Goal: Task Accomplishment & Management: Use online tool/utility

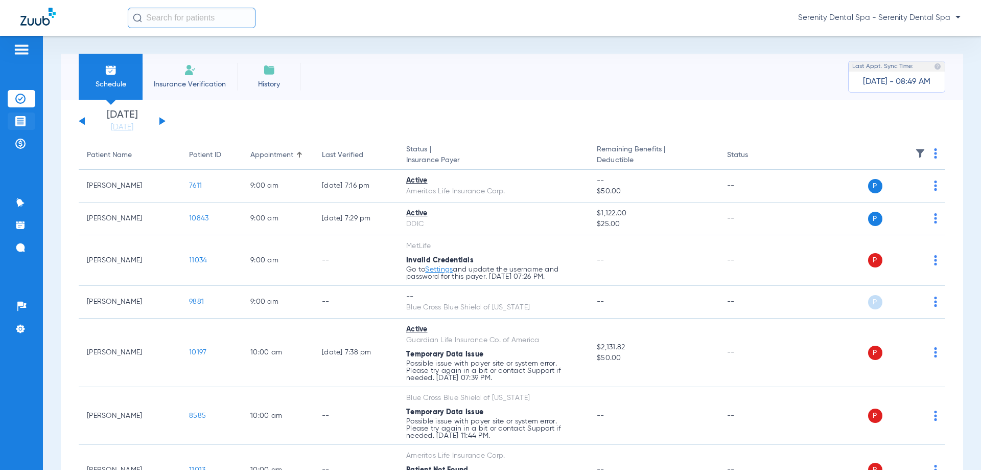
click at [32, 125] on li "Treatment Acceptance" at bounding box center [22, 120] width 28 height 17
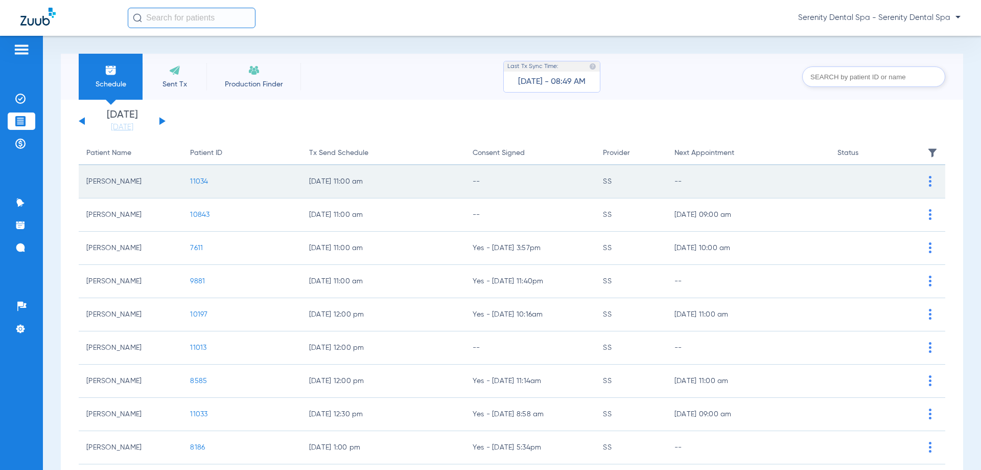
click at [200, 182] on span "11034" at bounding box center [199, 181] width 18 height 7
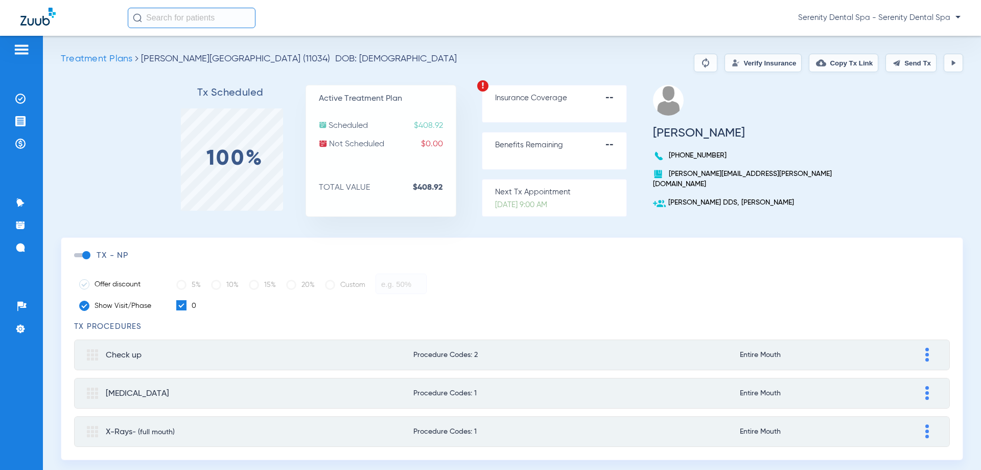
click at [921, 62] on button "Send Tx" at bounding box center [911, 63] width 51 height 18
click at [13, 122] on li "Treatment Acceptance" at bounding box center [22, 120] width 28 height 17
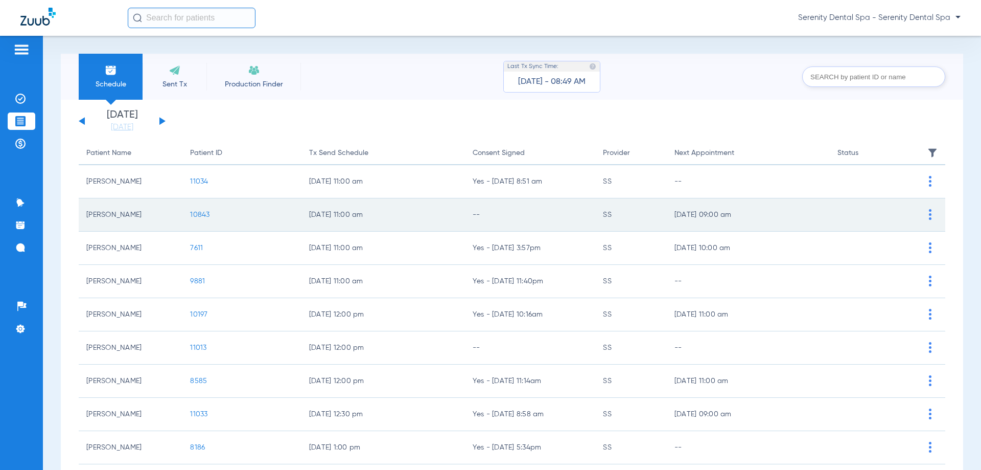
click at [195, 213] on span "10843" at bounding box center [199, 214] width 19 height 7
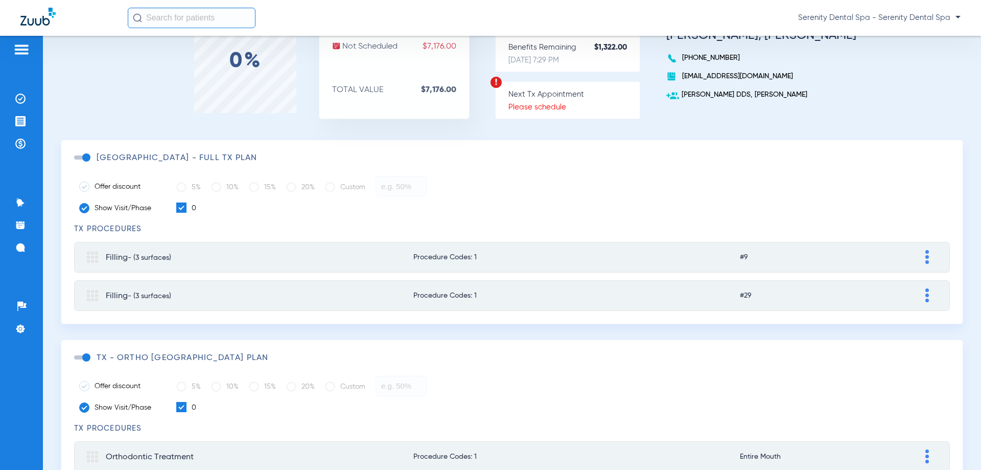
scroll to position [102, 0]
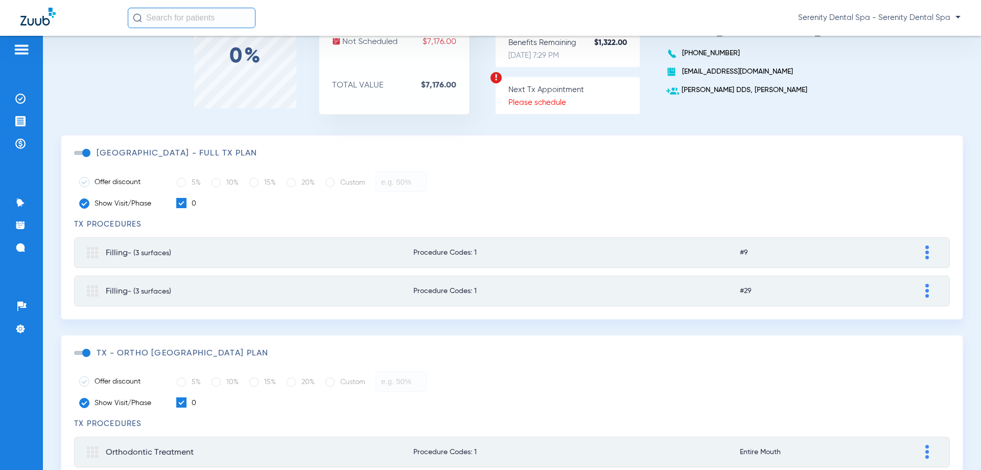
click at [85, 151] on span at bounding box center [81, 153] width 15 height 4
click at [76, 158] on input "checkbox" at bounding box center [76, 158] width 0 height 0
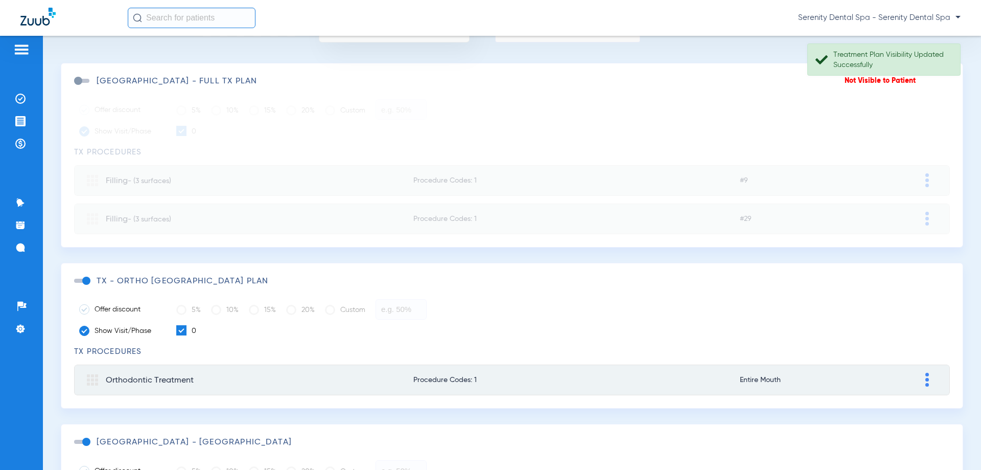
scroll to position [204, 0]
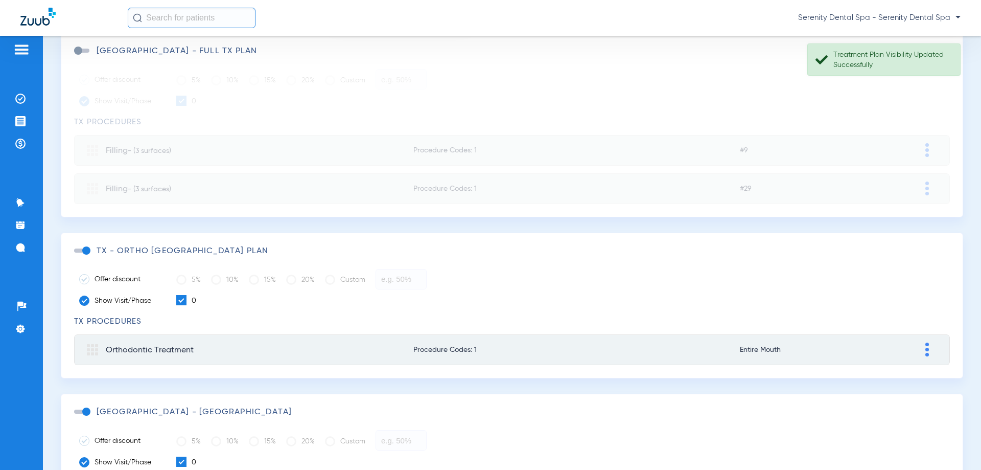
click at [85, 250] on span at bounding box center [81, 250] width 15 height 4
click at [76, 256] on input "checkbox" at bounding box center [76, 256] width 0 height 0
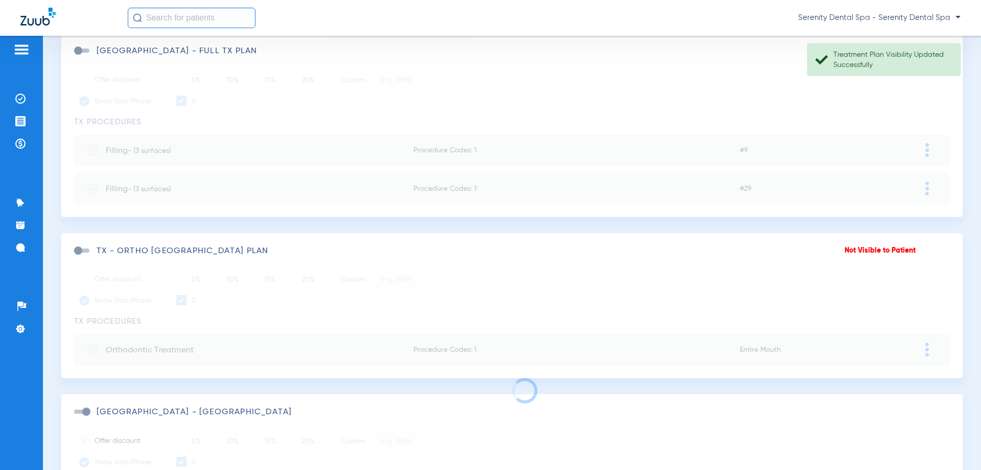
scroll to position [306, 0]
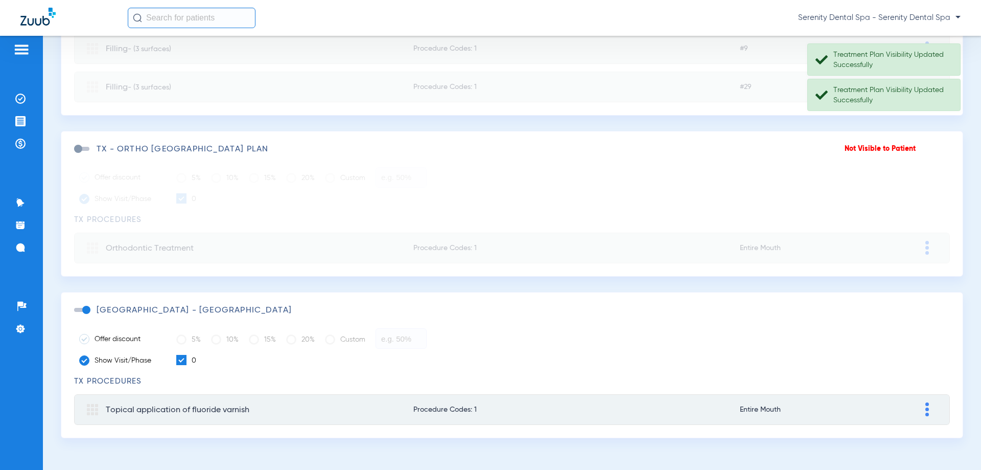
click at [83, 309] on span at bounding box center [81, 310] width 15 height 4
click at [76, 315] on input "checkbox" at bounding box center [76, 315] width 0 height 0
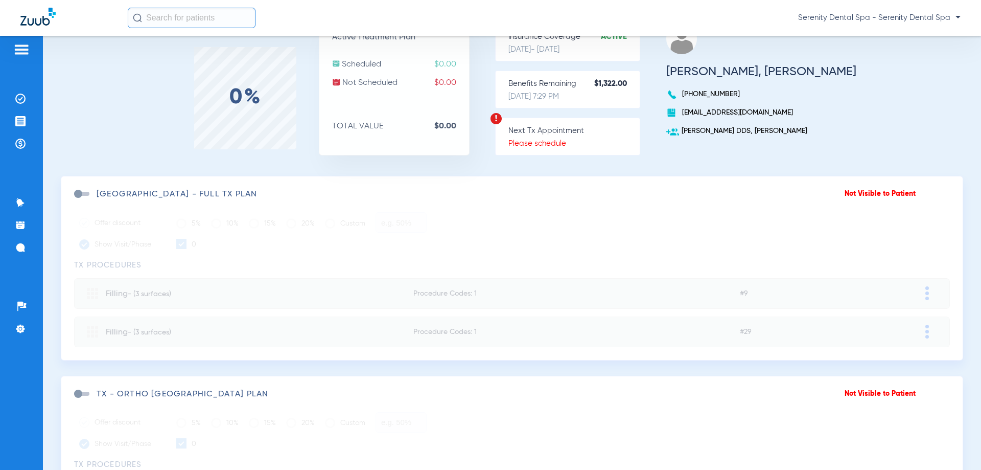
scroll to position [51, 0]
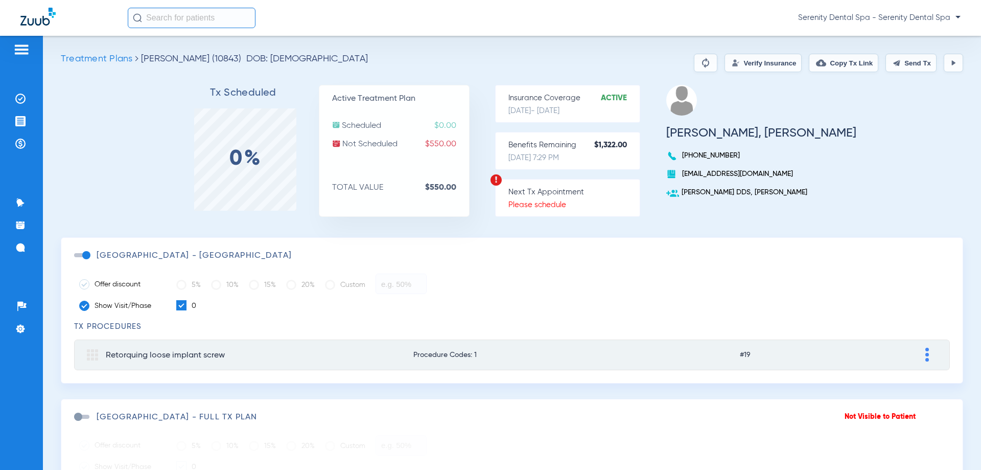
click at [914, 65] on button "Send Tx" at bounding box center [911, 63] width 51 height 18
click at [840, 67] on button "Copy Tx Link" at bounding box center [844, 63] width 70 height 18
click at [13, 244] on li "Messages 4" at bounding box center [22, 247] width 28 height 17
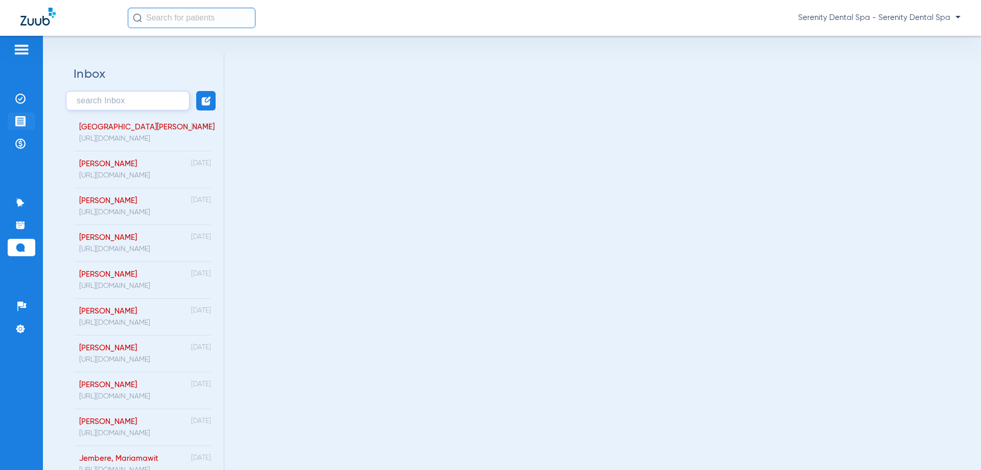
click at [13, 115] on li "Treatment Acceptance" at bounding box center [22, 120] width 28 height 17
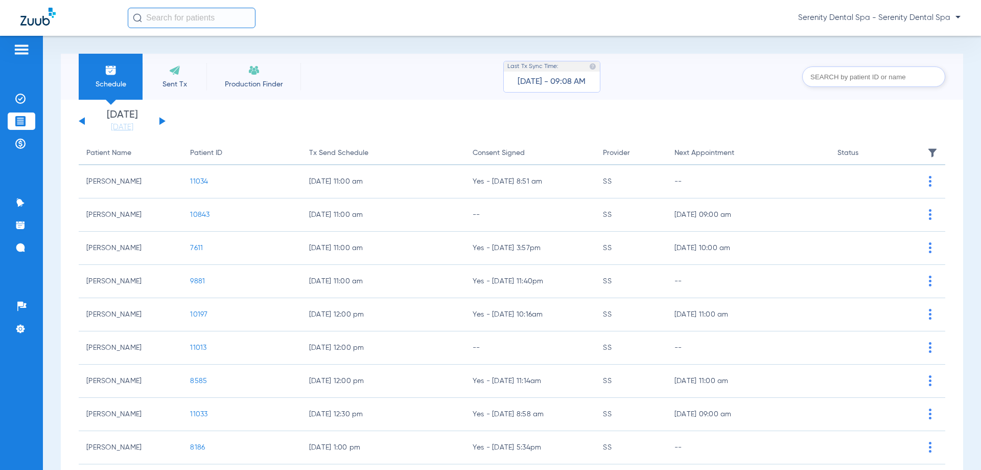
click at [203, 215] on span "10843" at bounding box center [199, 214] width 19 height 7
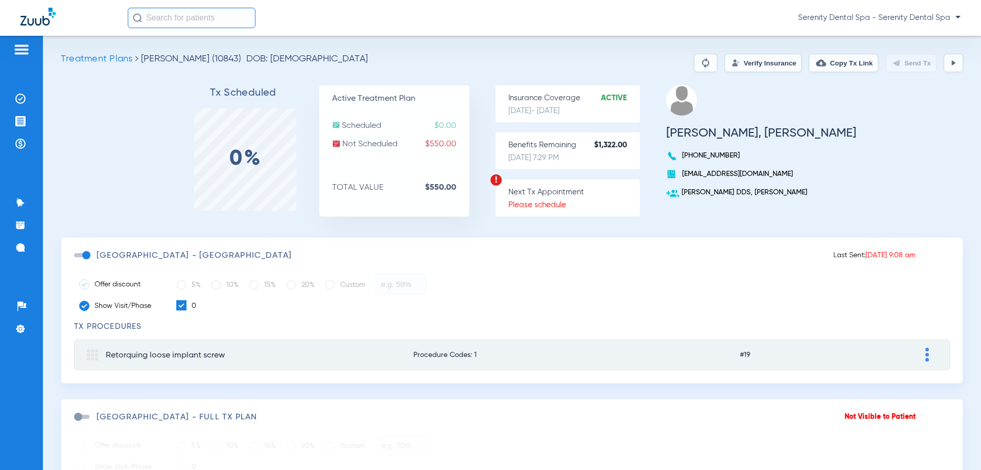
click at [944, 65] on button at bounding box center [953, 63] width 19 height 18
